Goal: Transaction & Acquisition: Obtain resource

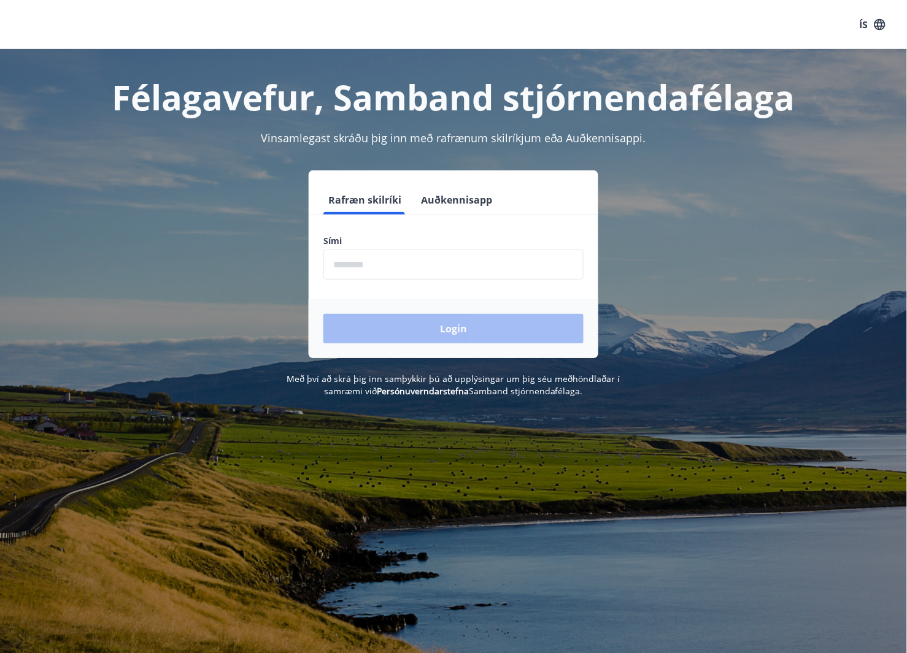
click at [429, 256] on input "phone" at bounding box center [453, 265] width 260 height 30
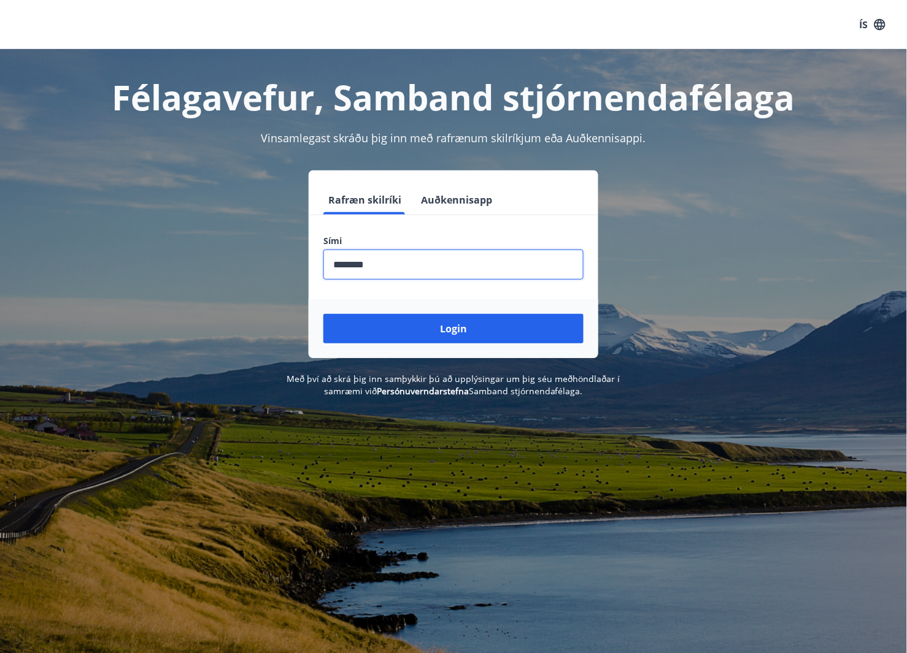
type input "********"
click at [323, 314] on button "Login" at bounding box center [453, 328] width 260 height 29
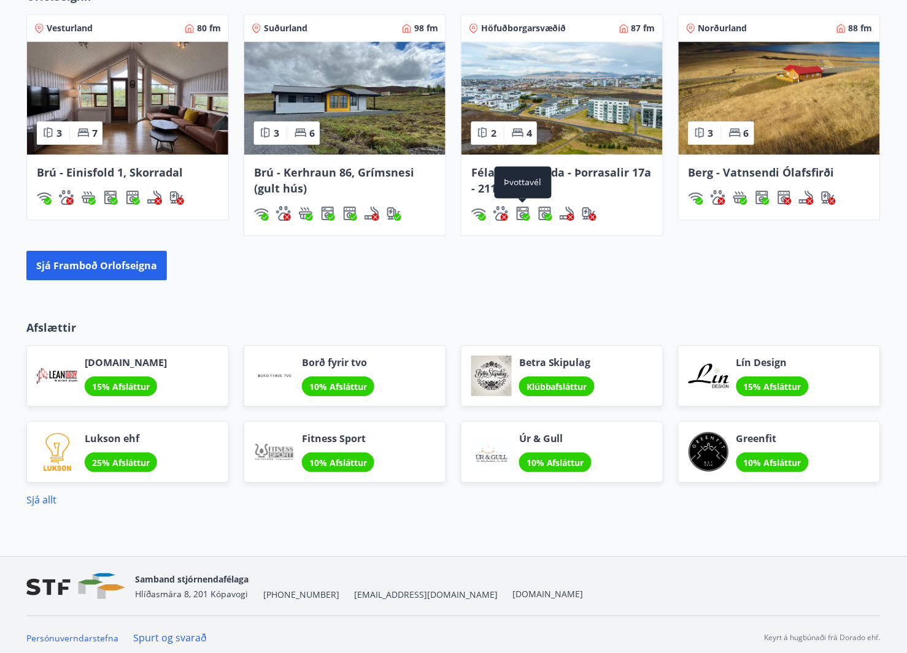
scroll to position [827, 0]
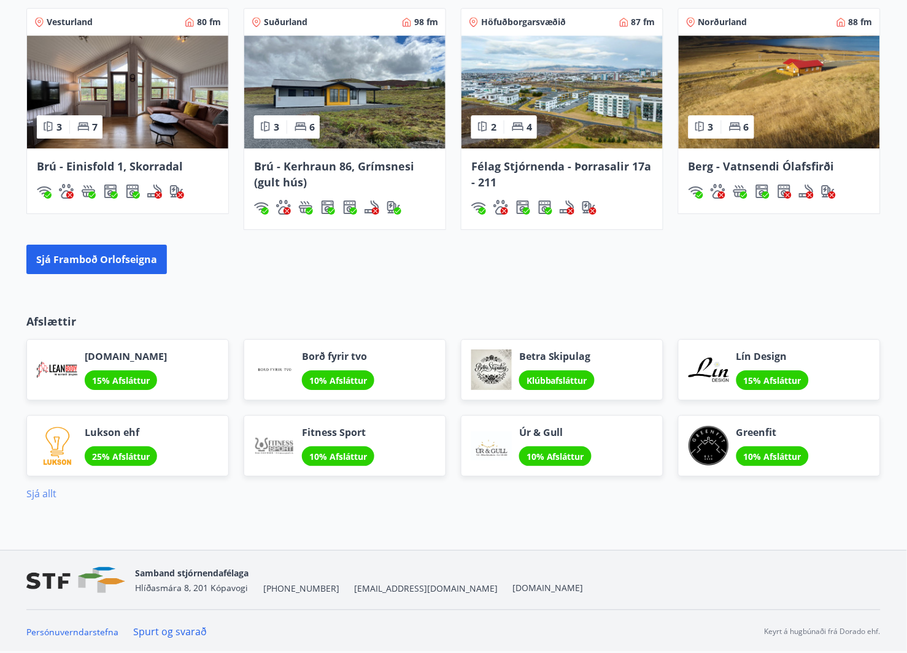
click at [47, 498] on link "Sjá allt" at bounding box center [41, 493] width 30 height 13
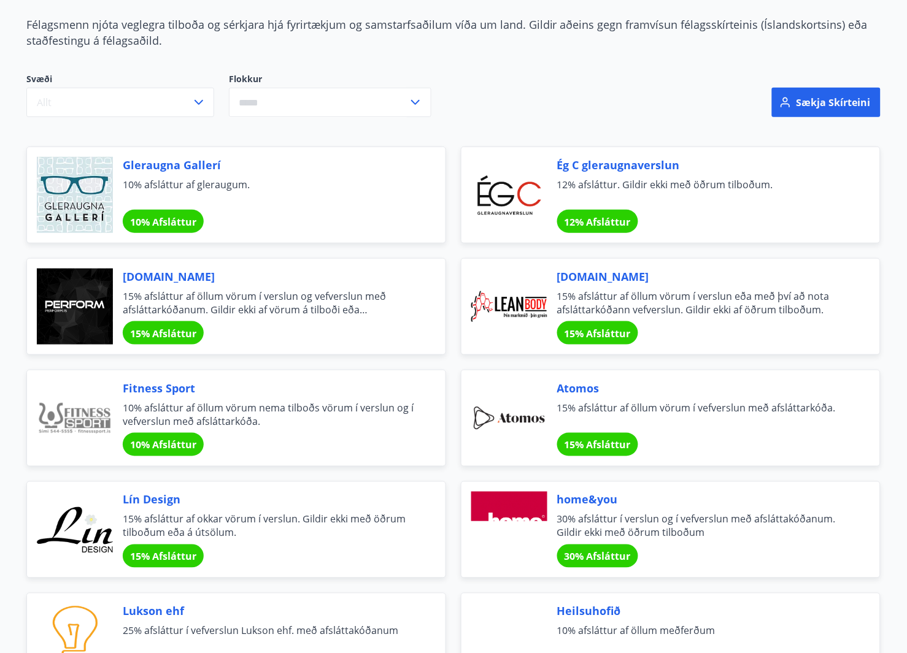
scroll to position [120, 0]
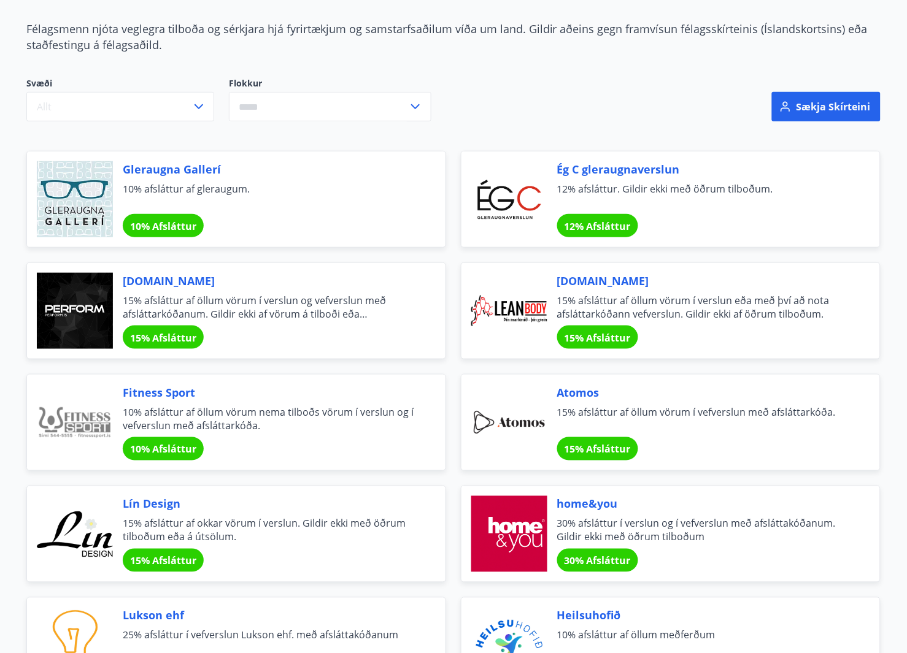
click at [418, 103] on icon at bounding box center [415, 106] width 15 height 15
click at [255, 152] on li "Bíllinn" at bounding box center [329, 155] width 201 height 22
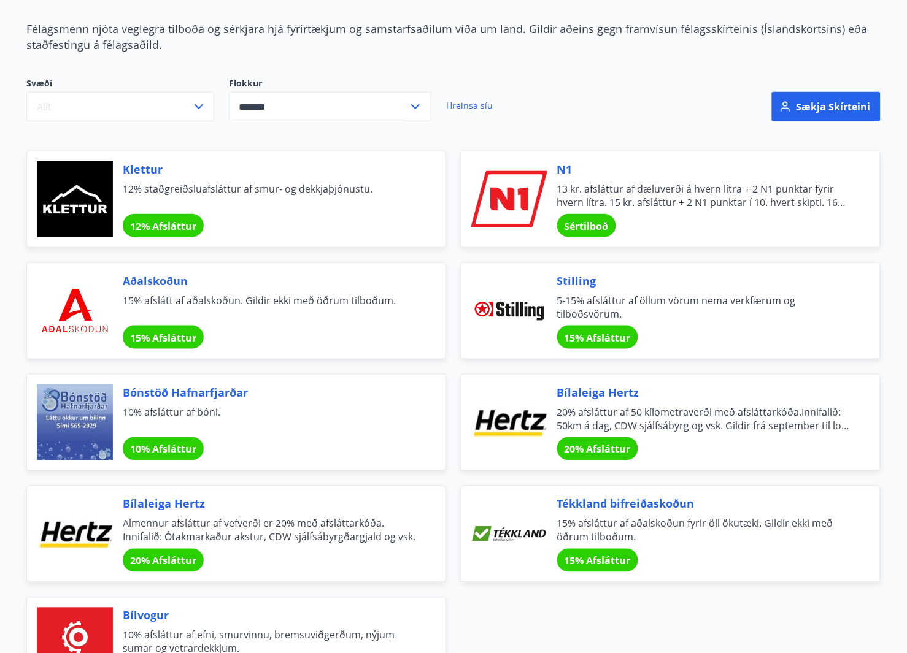
type input "*******"
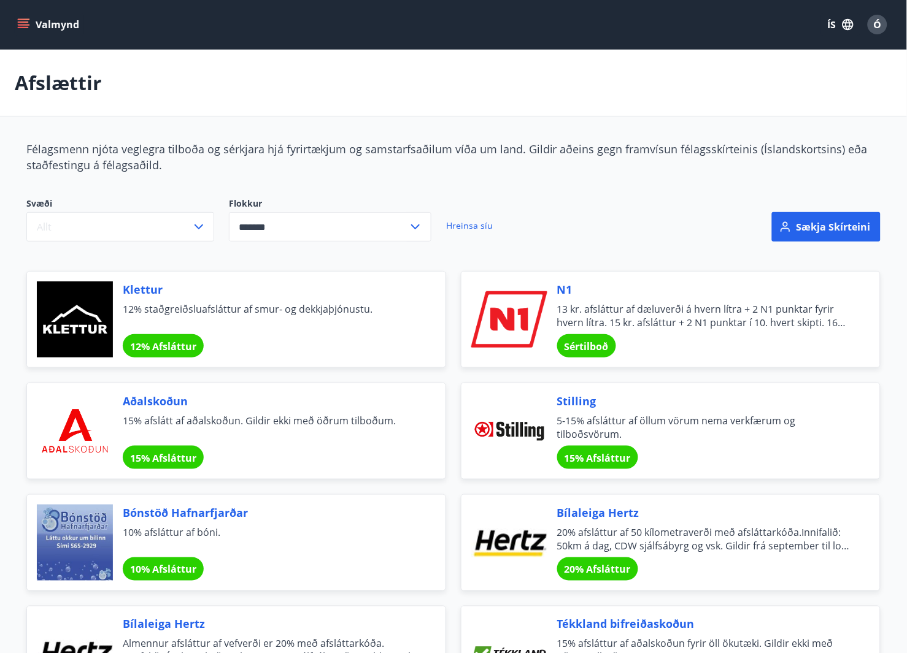
click at [23, 19] on icon "menu" at bounding box center [24, 19] width 13 height 1
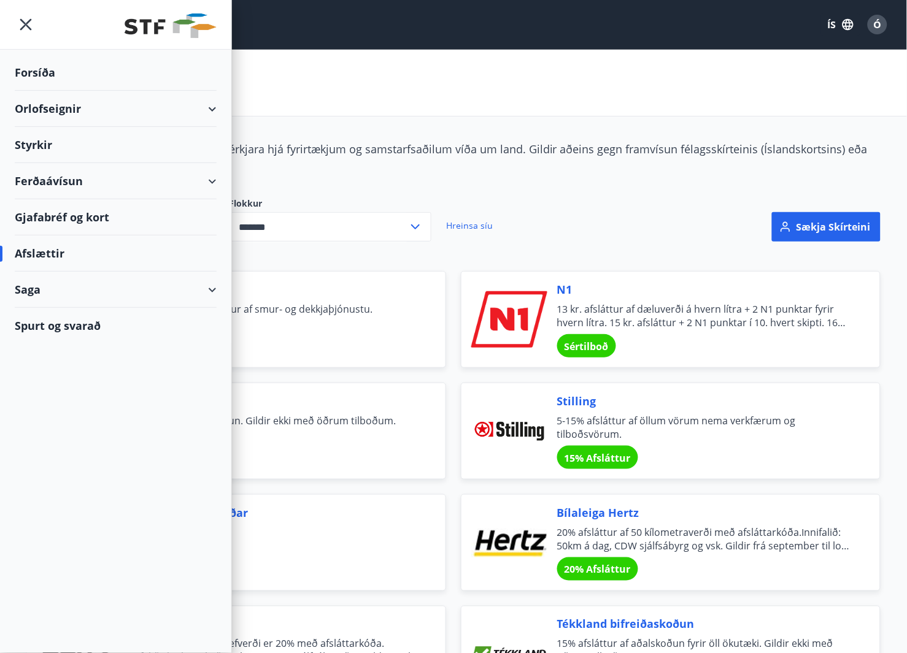
click at [207, 181] on div "Ferðaávísun" at bounding box center [116, 181] width 202 height 36
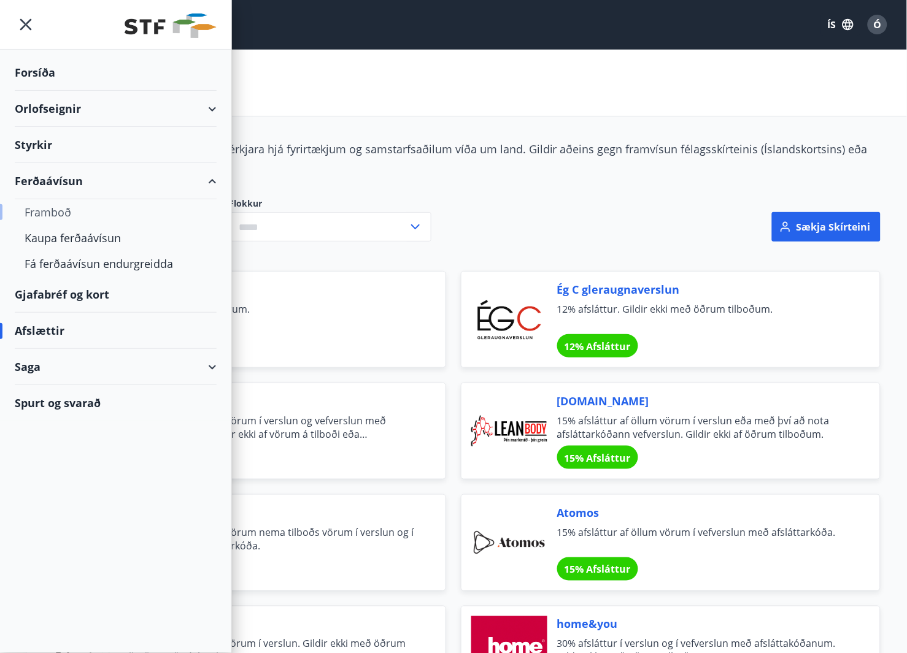
click at [58, 213] on div "Framboð" at bounding box center [116, 212] width 182 height 26
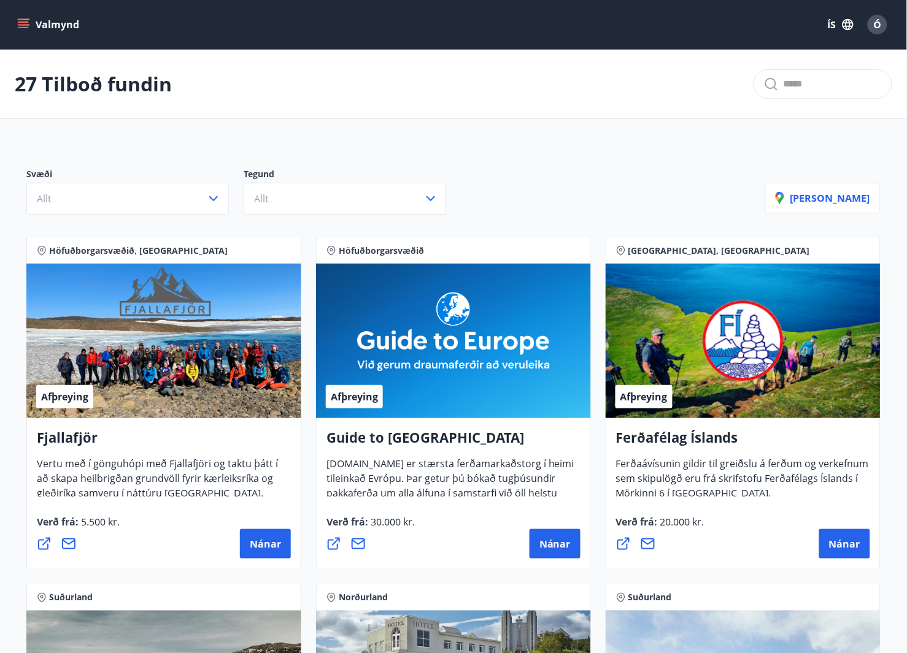
click at [23, 24] on icon "menu" at bounding box center [24, 24] width 13 height 1
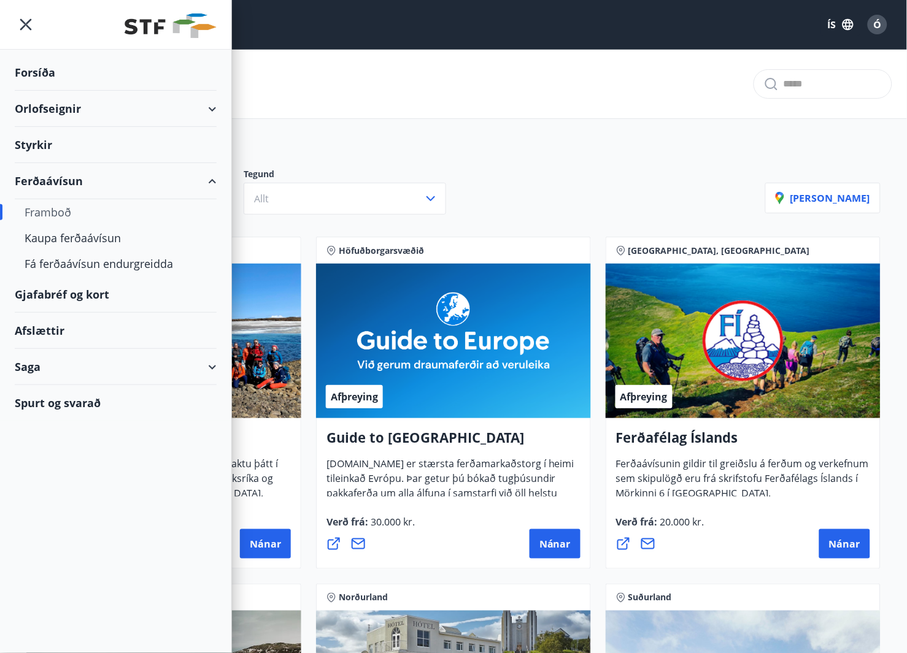
click at [67, 299] on div "Gjafabréf og kort" at bounding box center [116, 295] width 202 height 36
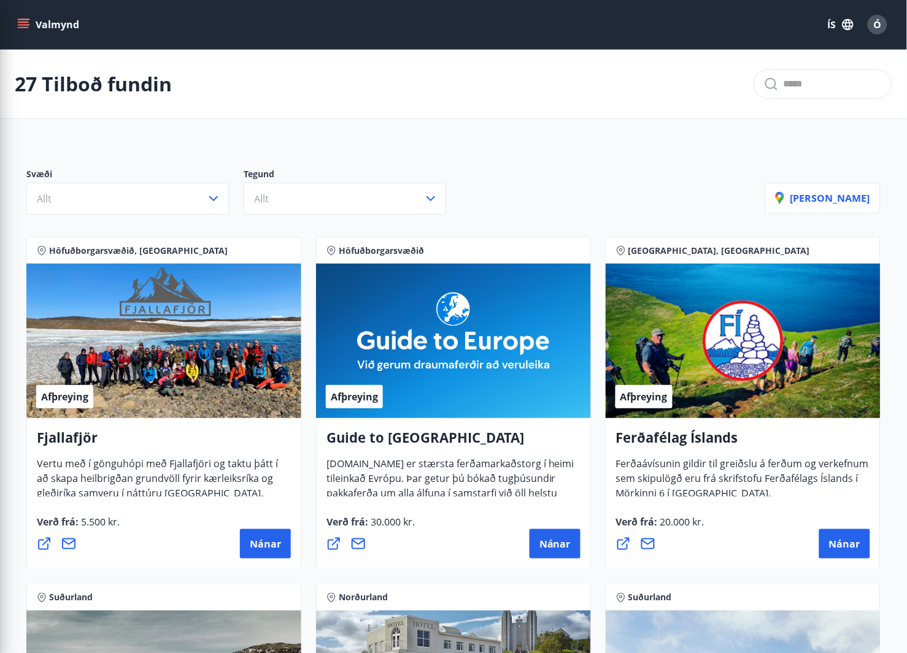
click at [754, 102] on div "27 Tilboð fundin" at bounding box center [453, 84] width 907 height 69
click at [875, 22] on span "Ó" at bounding box center [878, 24] width 8 height 13
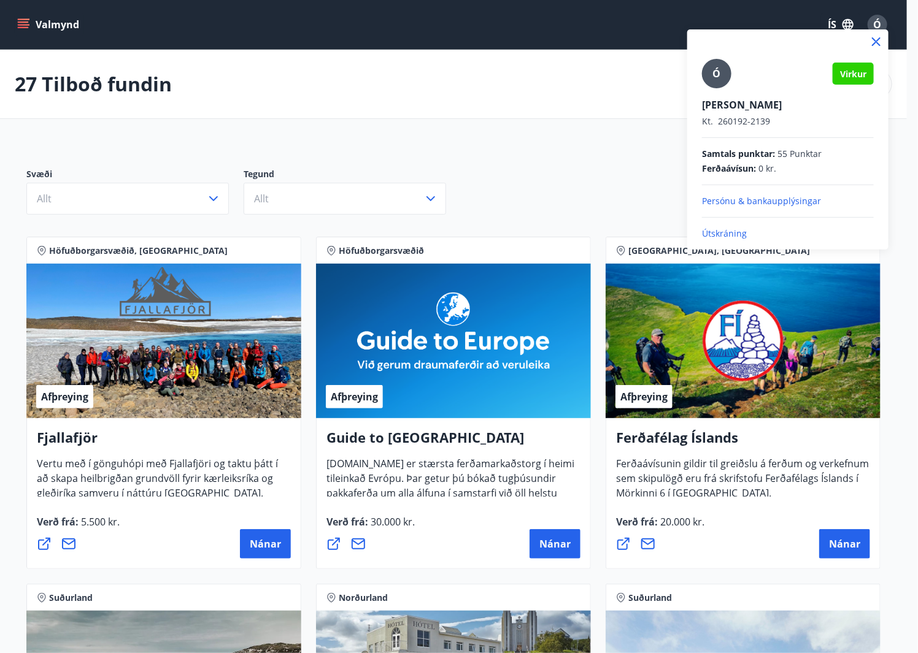
click at [579, 88] on div at bounding box center [459, 326] width 918 height 653
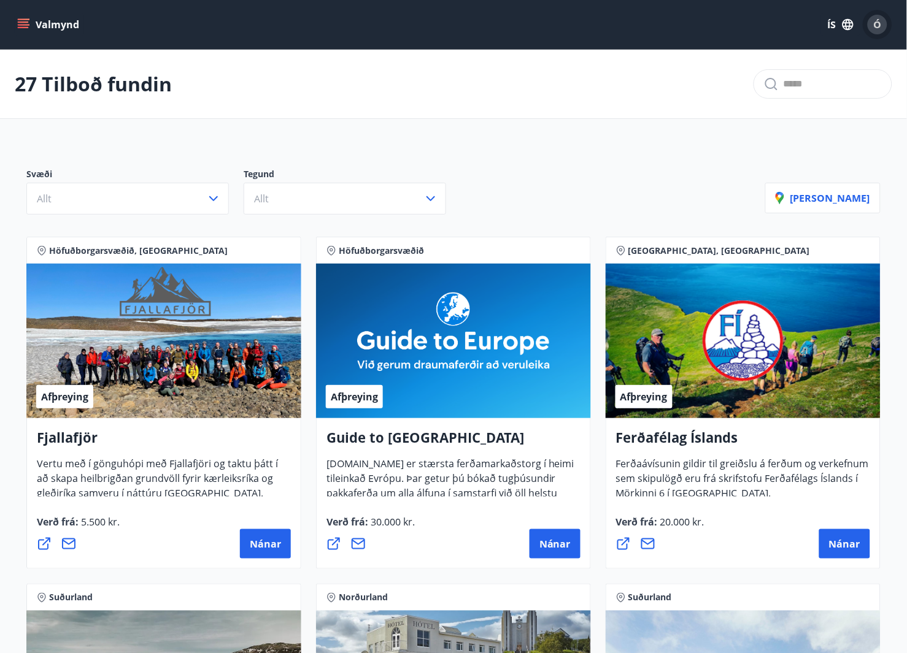
click at [882, 25] on div "Ó" at bounding box center [877, 25] width 20 height 20
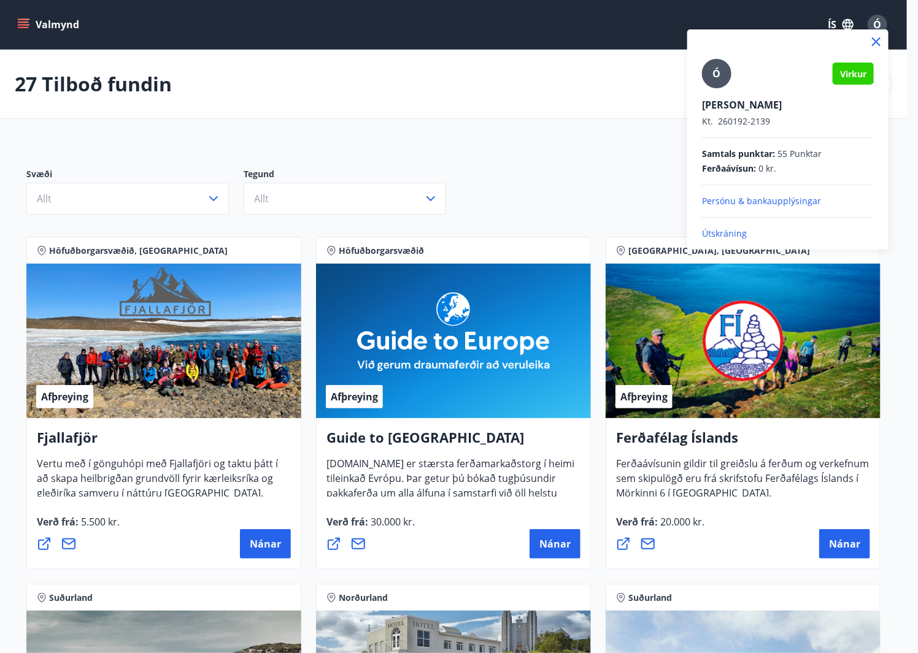
click at [726, 234] on p "Útskráning" at bounding box center [788, 234] width 172 height 12
